Goal: Find specific page/section: Find specific page/section

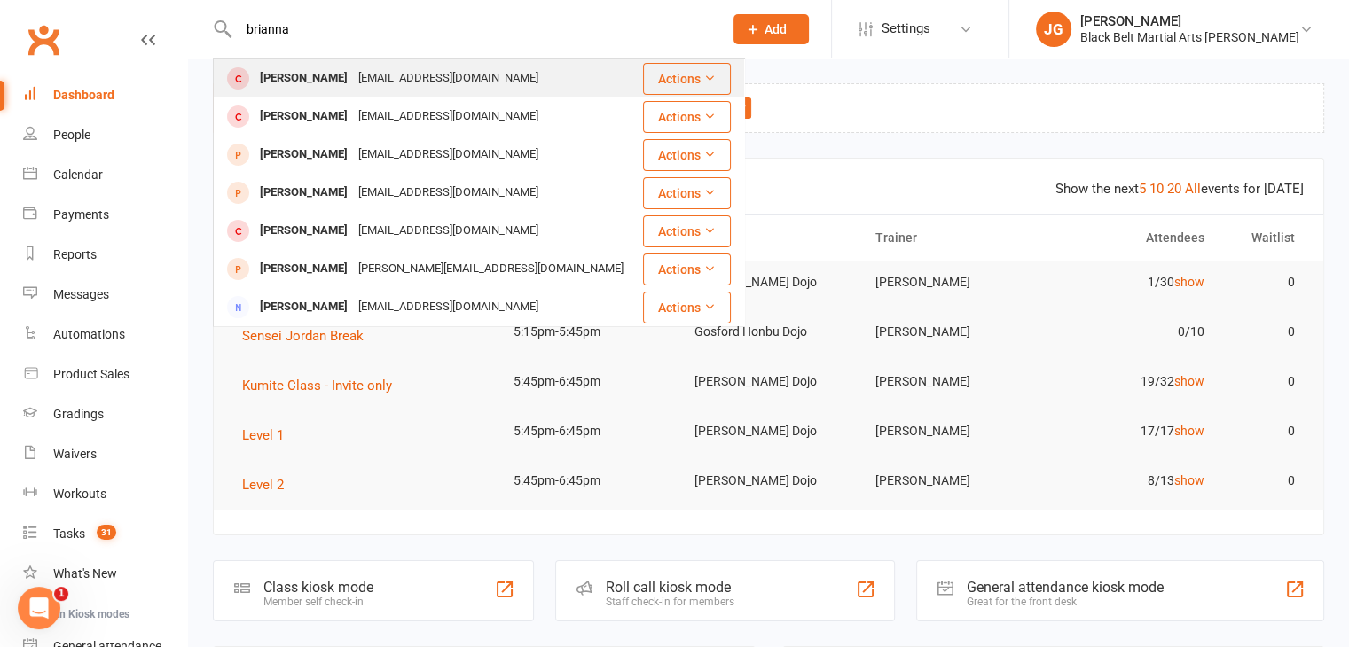
type input "brianna"
click at [394, 79] on div "brianna.sparre@gmail.com" at bounding box center [448, 79] width 191 height 26
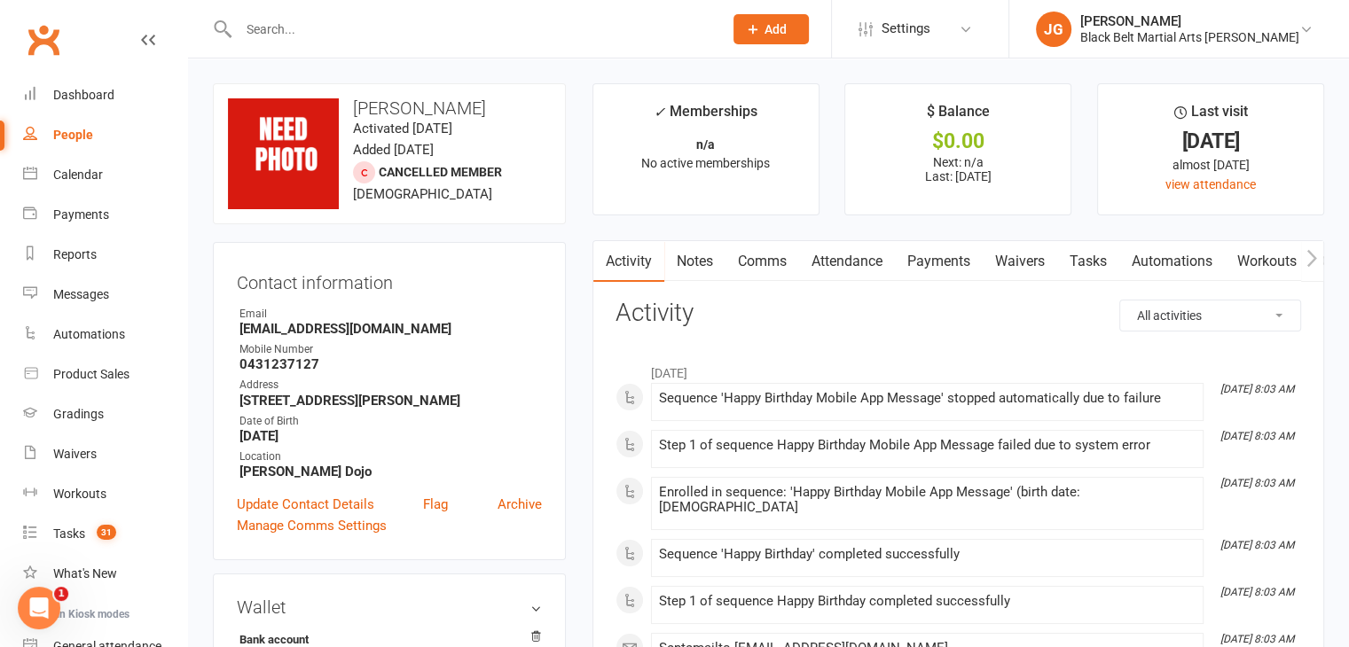
click at [692, 262] on link "Notes" at bounding box center [694, 261] width 61 height 41
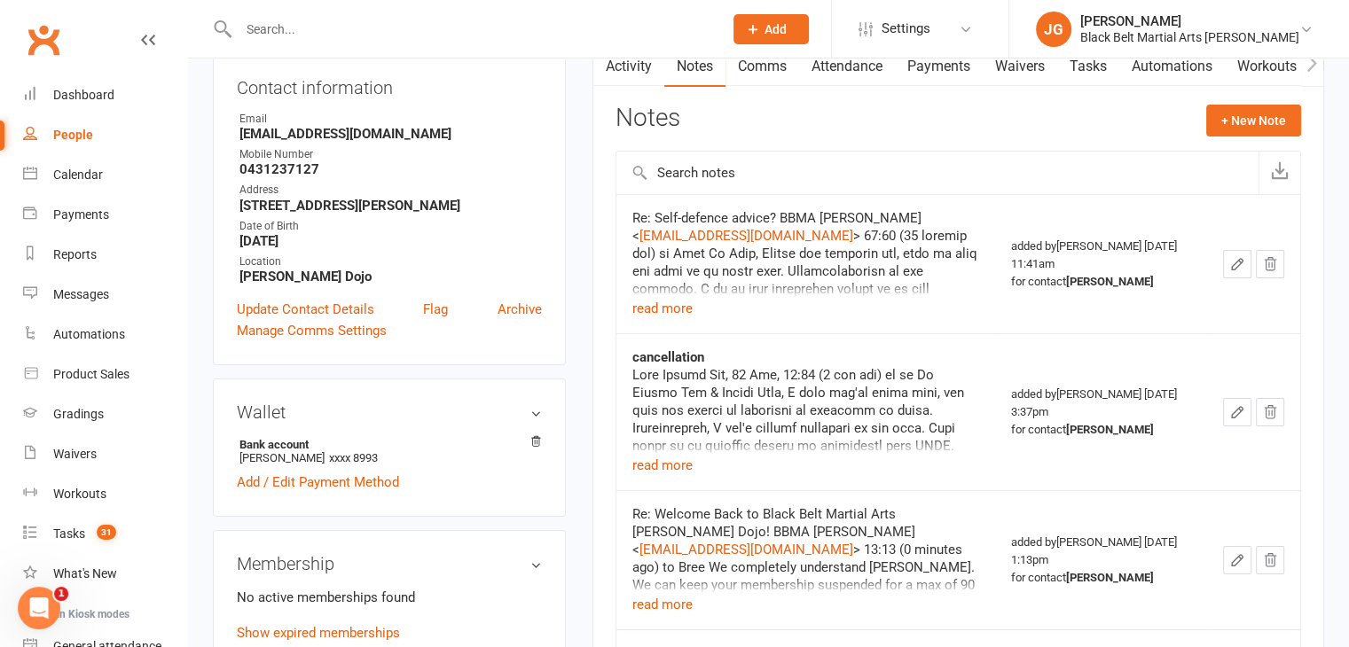
scroll to position [194, 0]
click at [662, 302] on button "read more" at bounding box center [662, 309] width 60 height 21
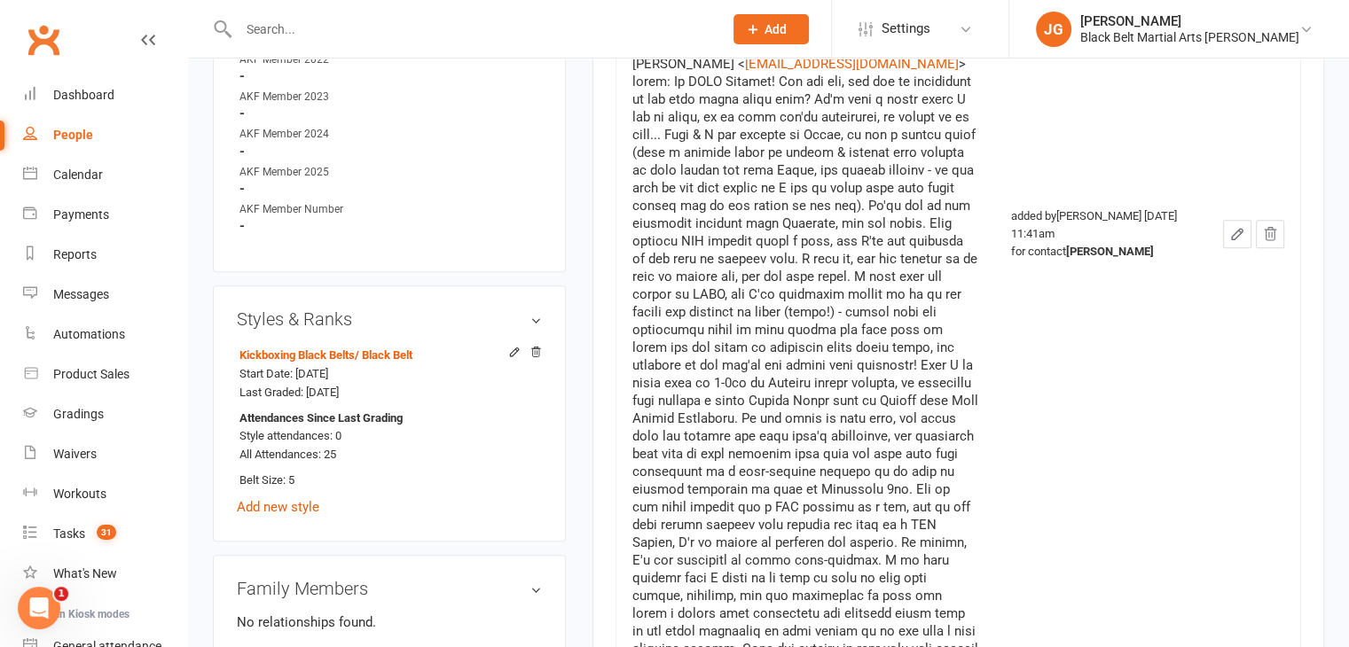
scroll to position [921, 0]
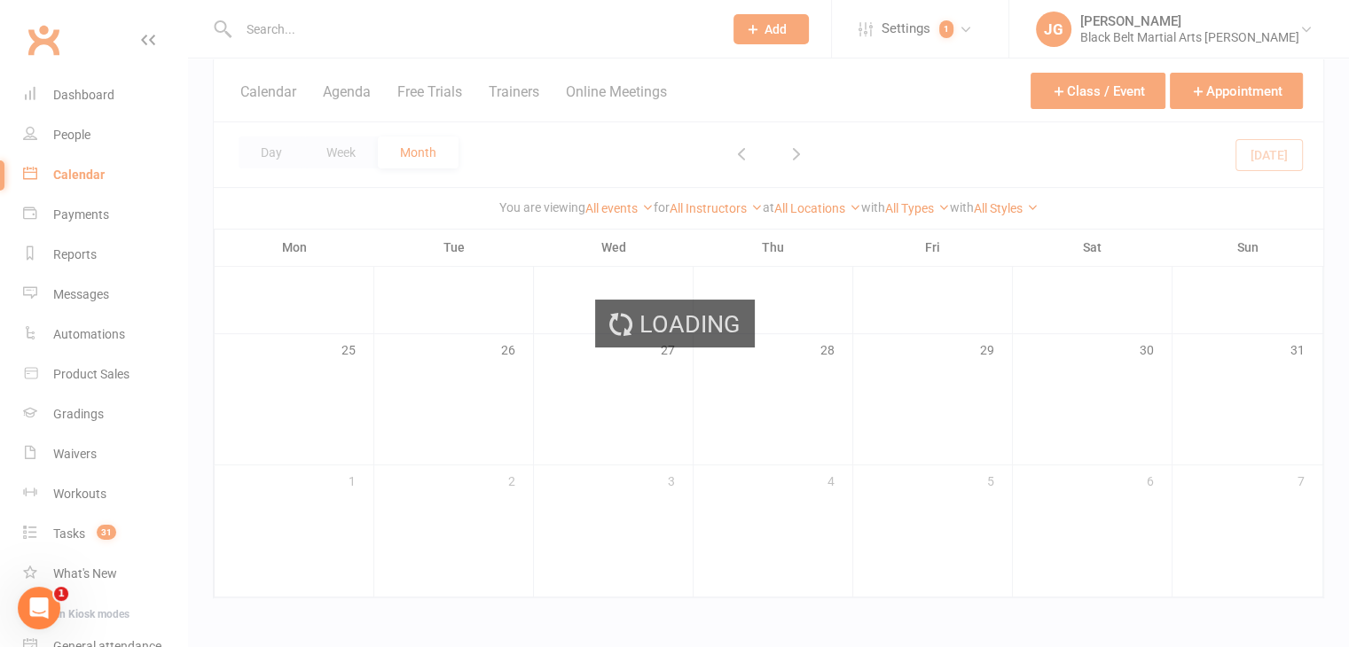
scroll to position [1365, 0]
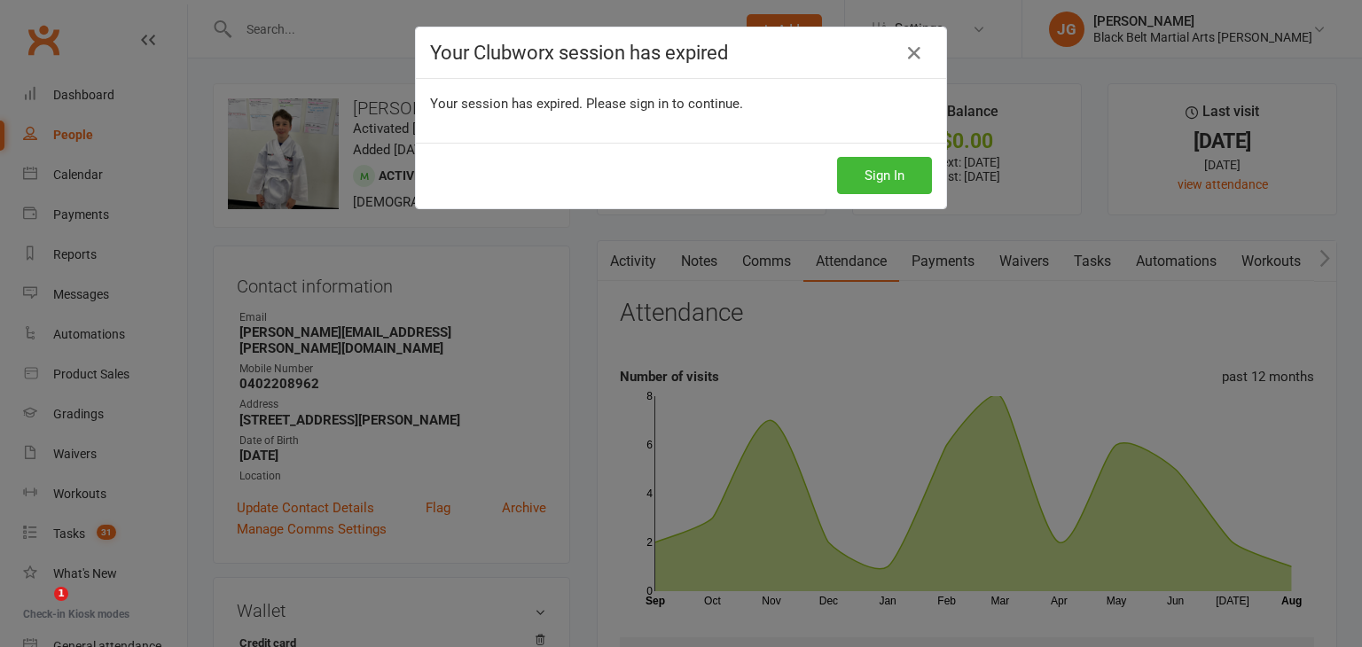
scroll to position [504, 0]
